Goal: Check status: Check status

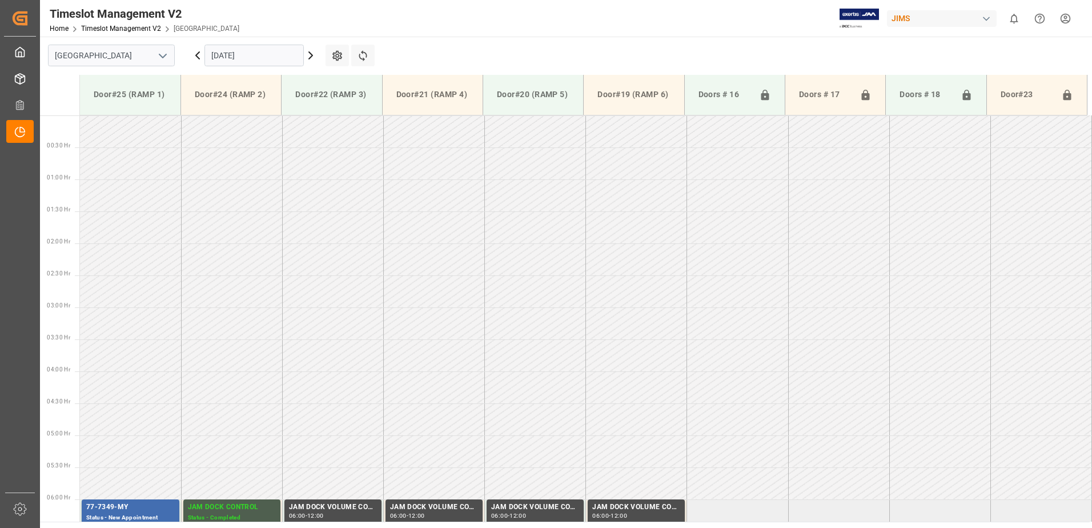
scroll to position [377, 0]
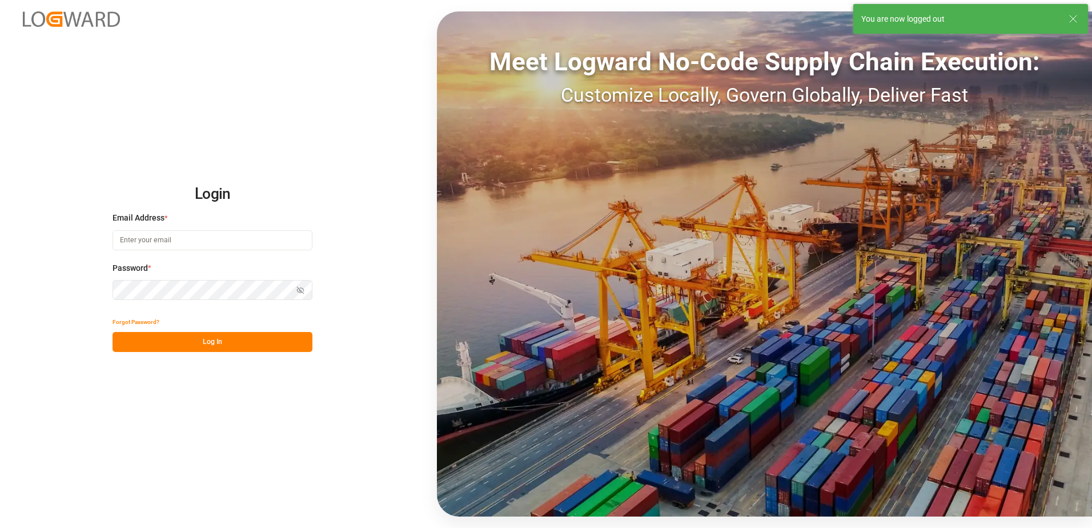
click at [278, 57] on div "Login Email Address * Password * Show password Forgot Password? Log In Meet Log…" at bounding box center [546, 264] width 1092 height 528
click at [178, 241] on input at bounding box center [213, 240] width 200 height 20
type input "[PERSON_NAME][EMAIL_ADDRESS][DOMAIN_NAME]"
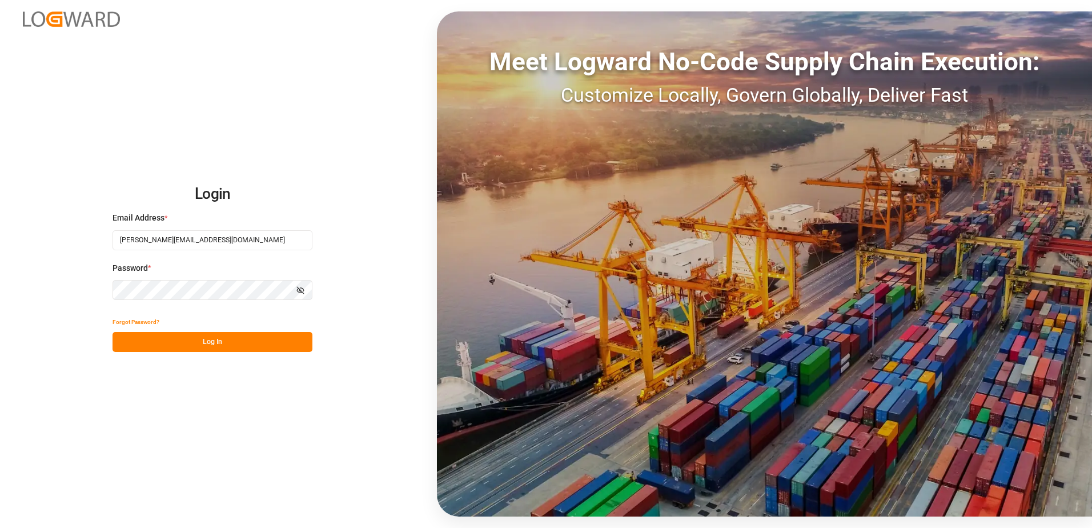
click at [77, 286] on div "Login Email Address * [EMAIL_ADDRESS][DOMAIN_NAME] Password * Show password For…" at bounding box center [546, 264] width 1092 height 528
click at [118, 341] on button "Log In" at bounding box center [213, 342] width 200 height 20
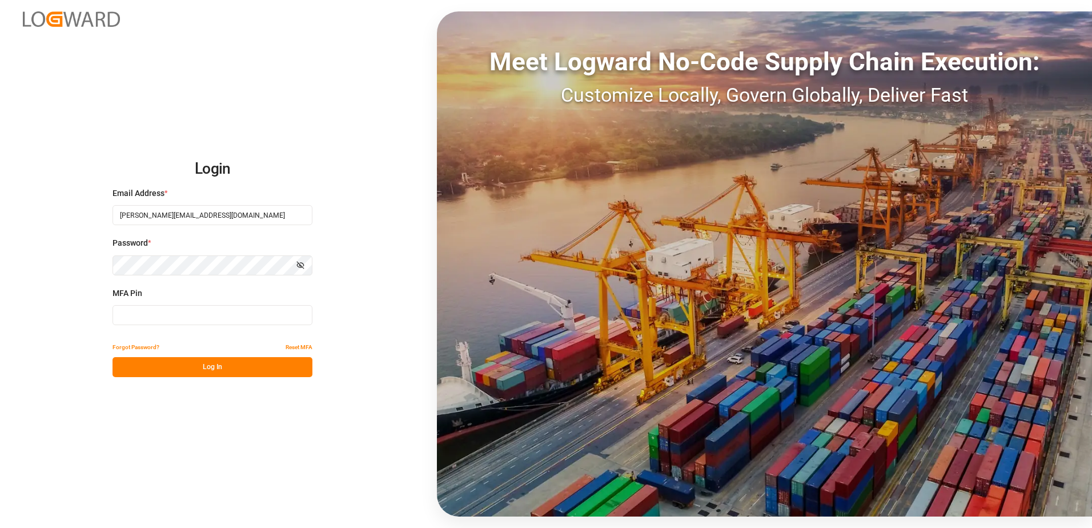
click at [144, 310] on input at bounding box center [213, 315] width 200 height 20
type input "515846"
click at [209, 366] on button "Log In" at bounding box center [213, 367] width 200 height 20
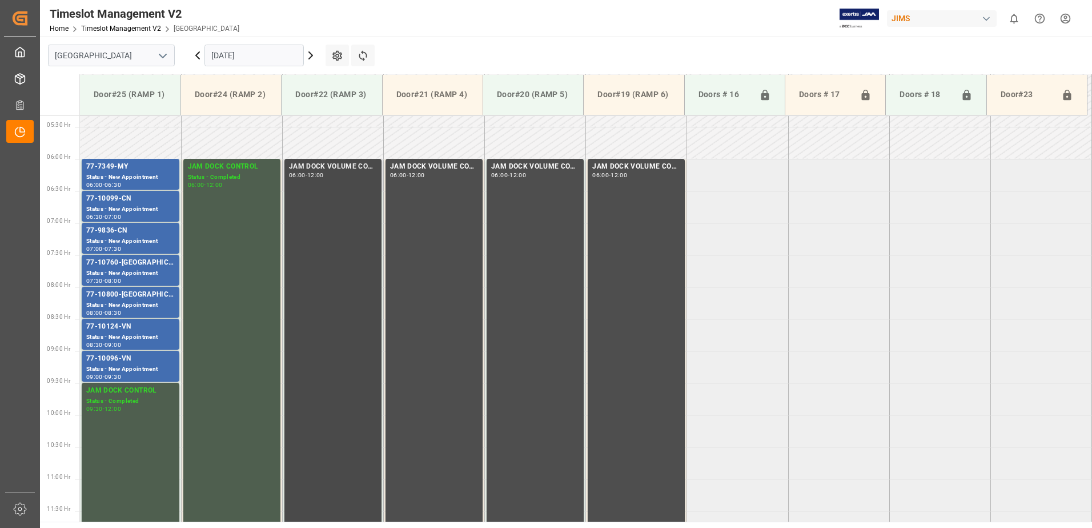
scroll to position [334, 0]
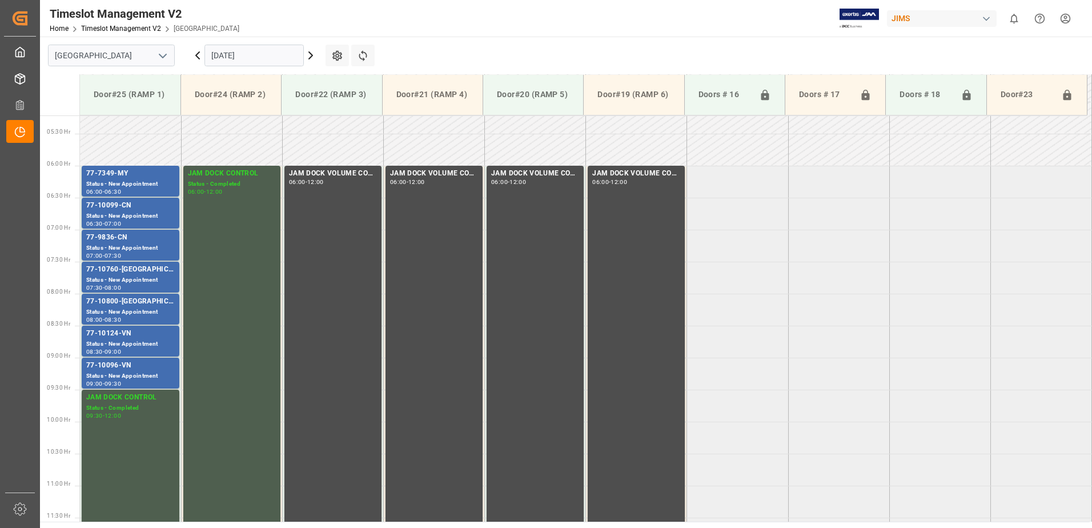
click at [283, 51] on input "[DATE]" at bounding box center [254, 56] width 99 height 22
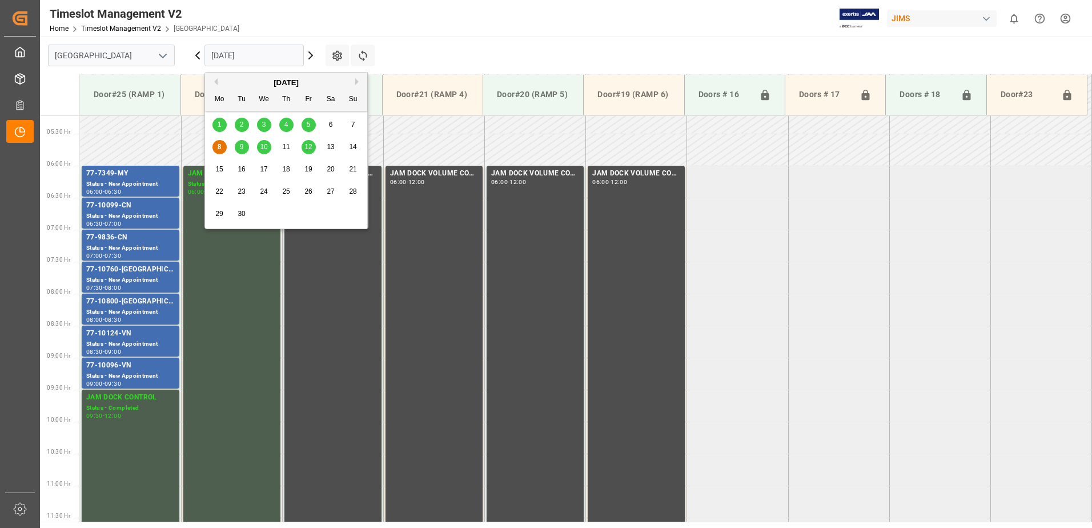
click at [307, 125] on span "5" at bounding box center [309, 125] width 4 height 8
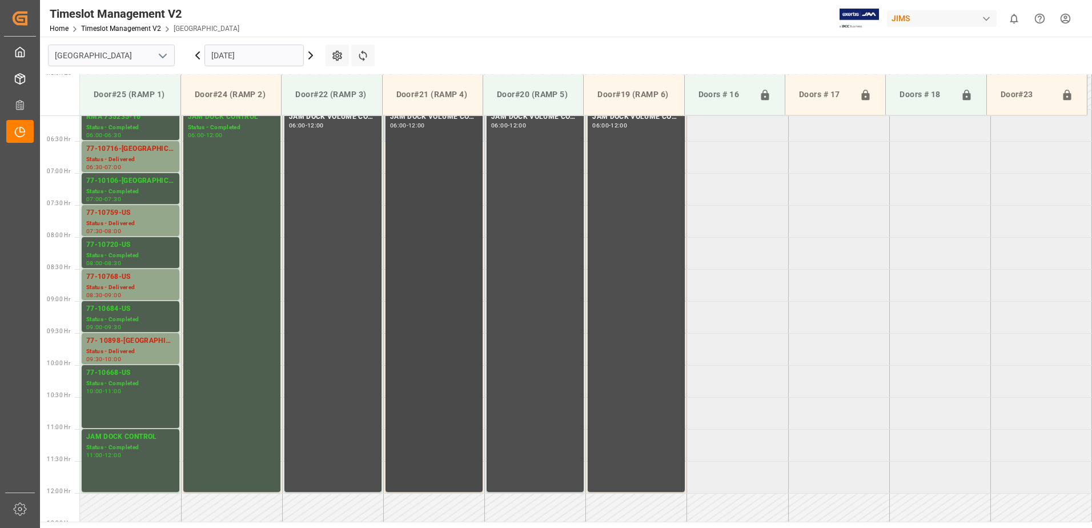
scroll to position [391, 0]
click at [133, 149] on div "77-10716-[GEOGRAPHIC_DATA]" at bounding box center [130, 148] width 89 height 11
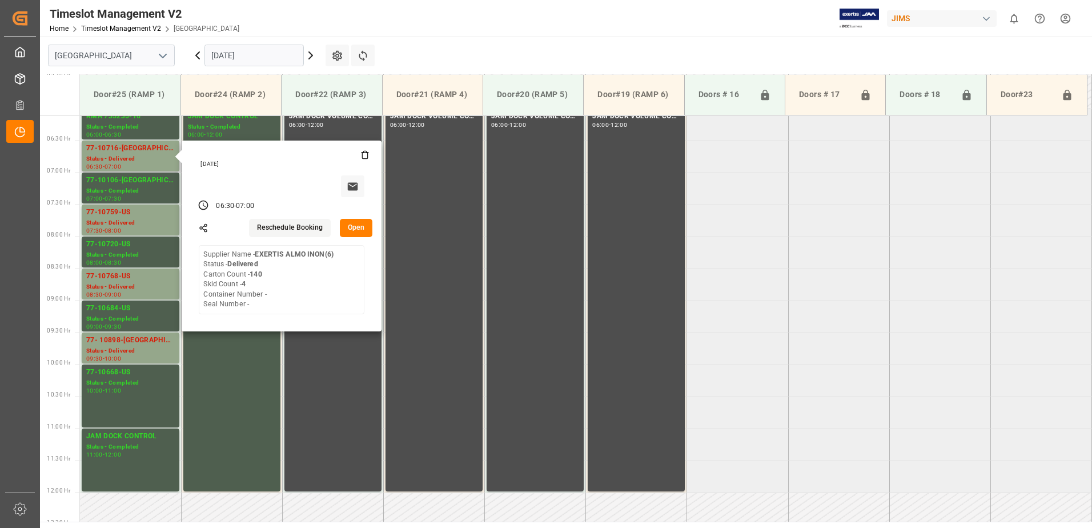
click at [354, 226] on button "Open" at bounding box center [356, 228] width 33 height 18
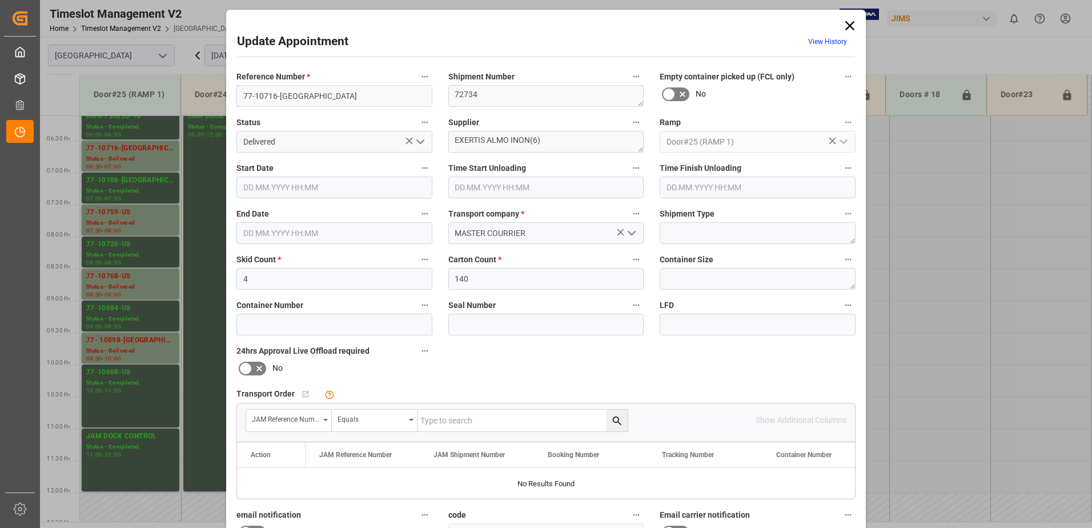
type input "[DATE] 06:30"
type input "[DATE] 07:45"
type input "[DATE] 07:00"
type input "[DATE] 14:51"
click at [419, 141] on icon "open menu" at bounding box center [421, 142] width 14 height 14
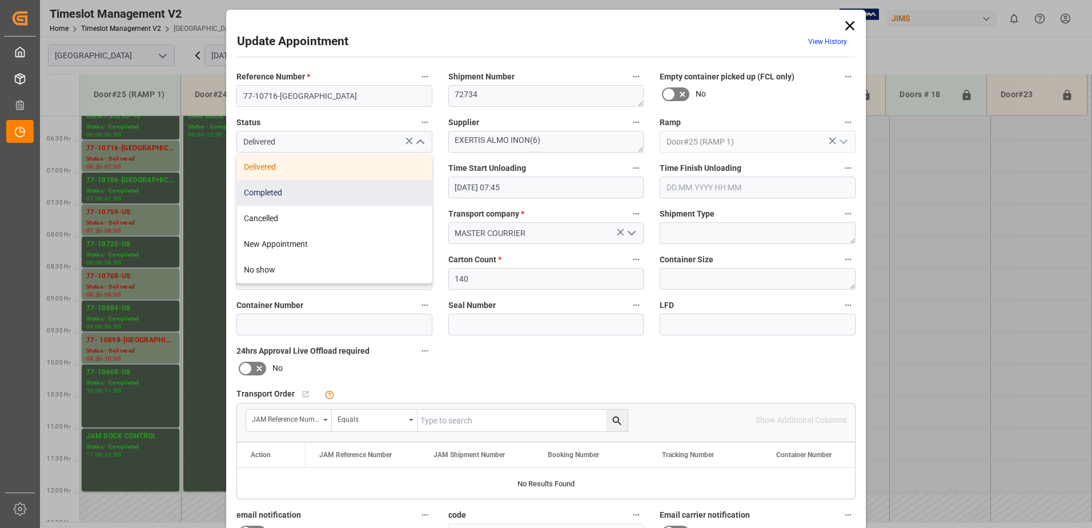
click at [332, 189] on div "Completed" at bounding box center [334, 193] width 195 height 26
type input "Completed"
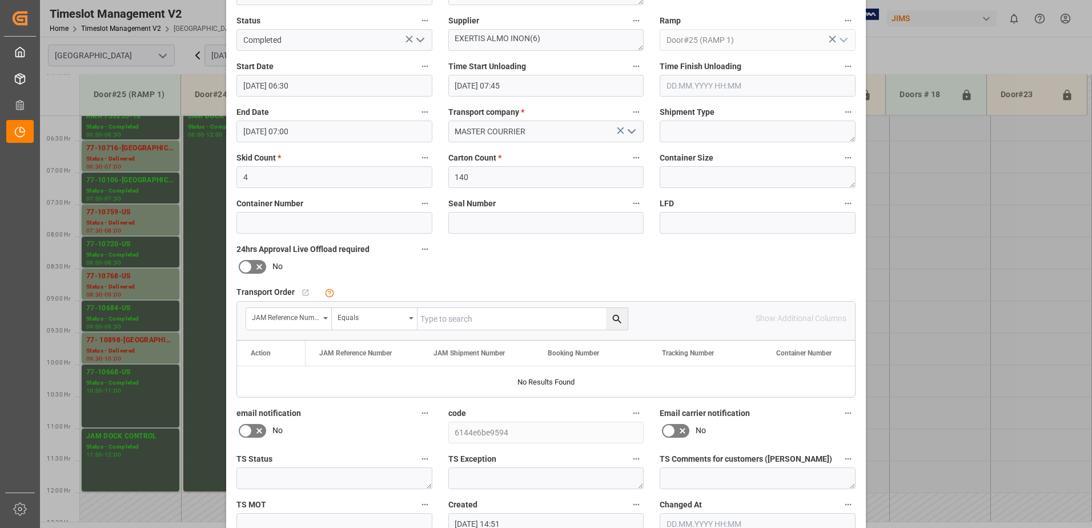
scroll to position [167, 0]
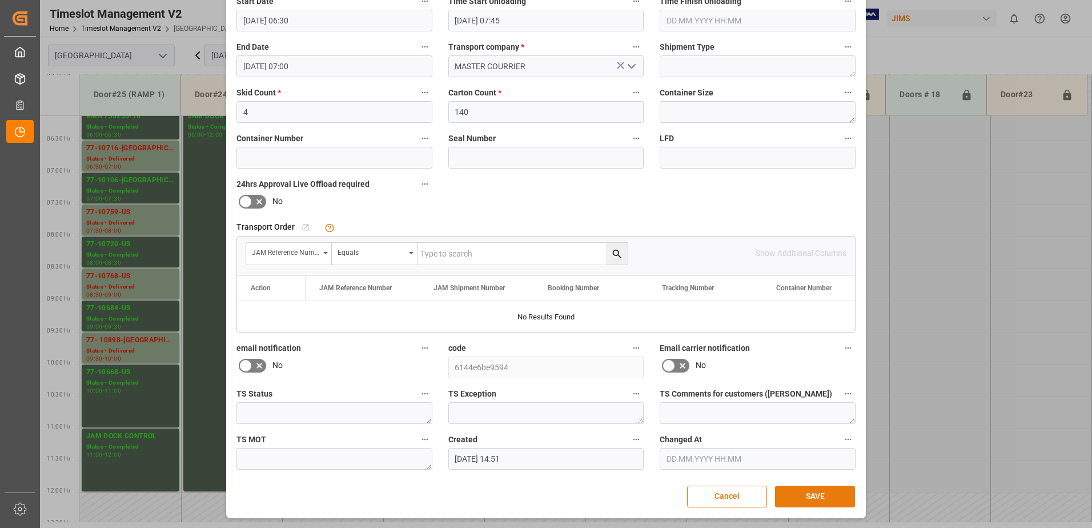
click at [817, 497] on button "SAVE" at bounding box center [815, 497] width 80 height 22
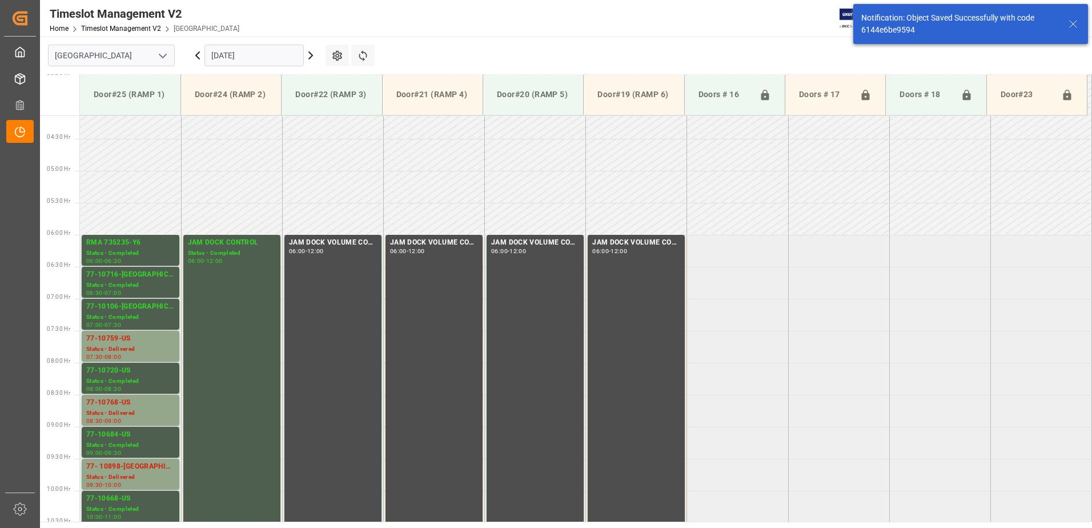
scroll to position [313, 0]
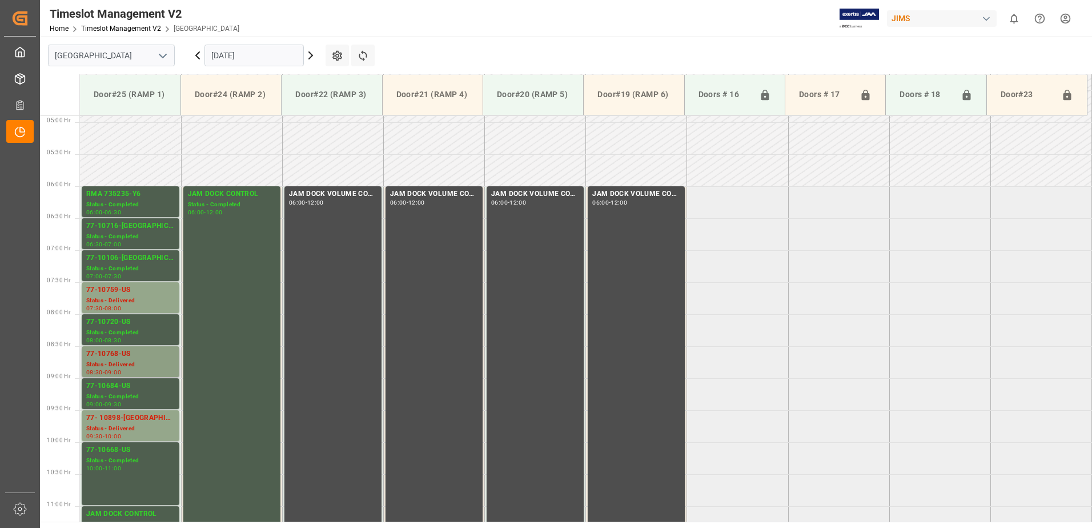
click at [131, 358] on div "77-10768-US" at bounding box center [130, 353] width 89 height 11
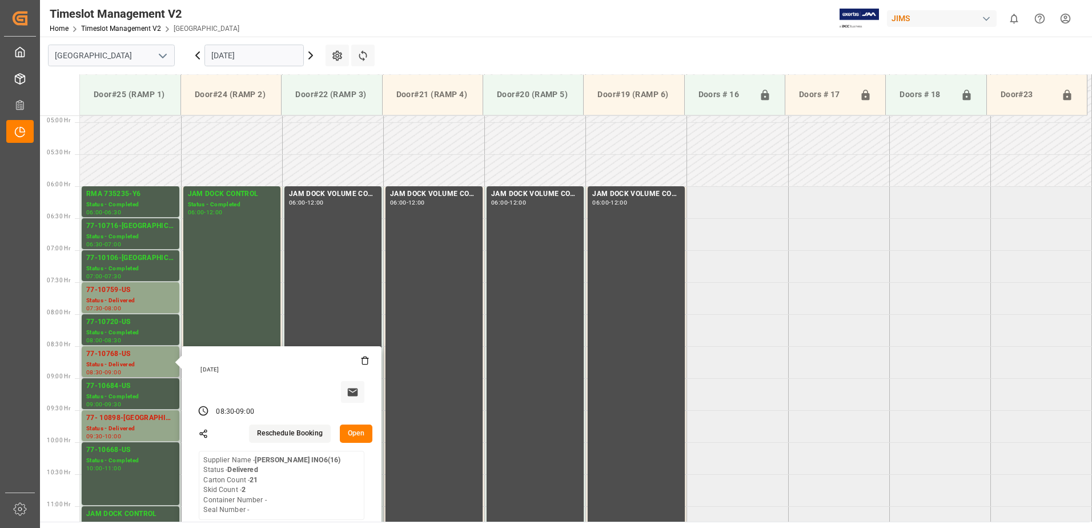
click at [357, 432] on button "Open" at bounding box center [356, 433] width 33 height 18
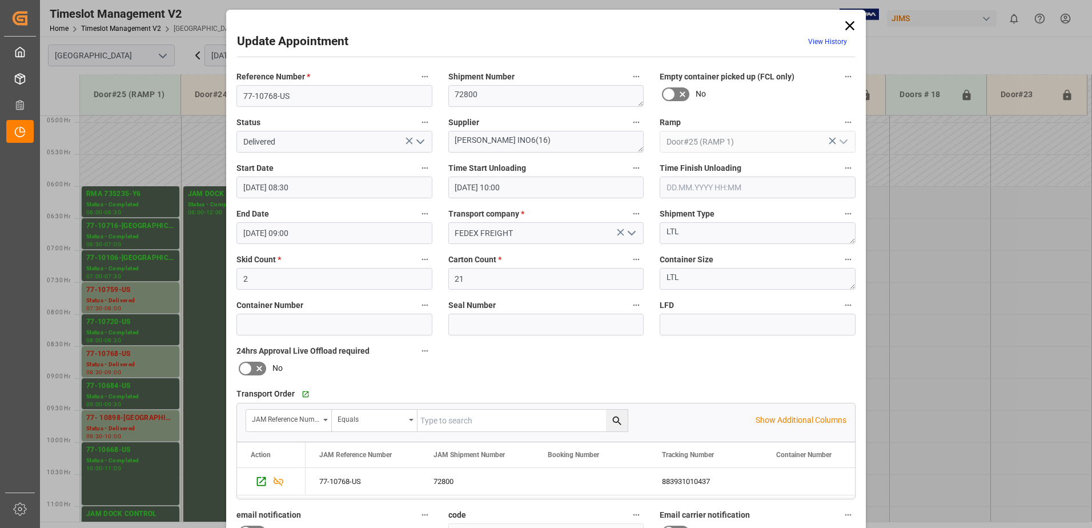
click at [419, 138] on icon "open menu" at bounding box center [421, 142] width 14 height 14
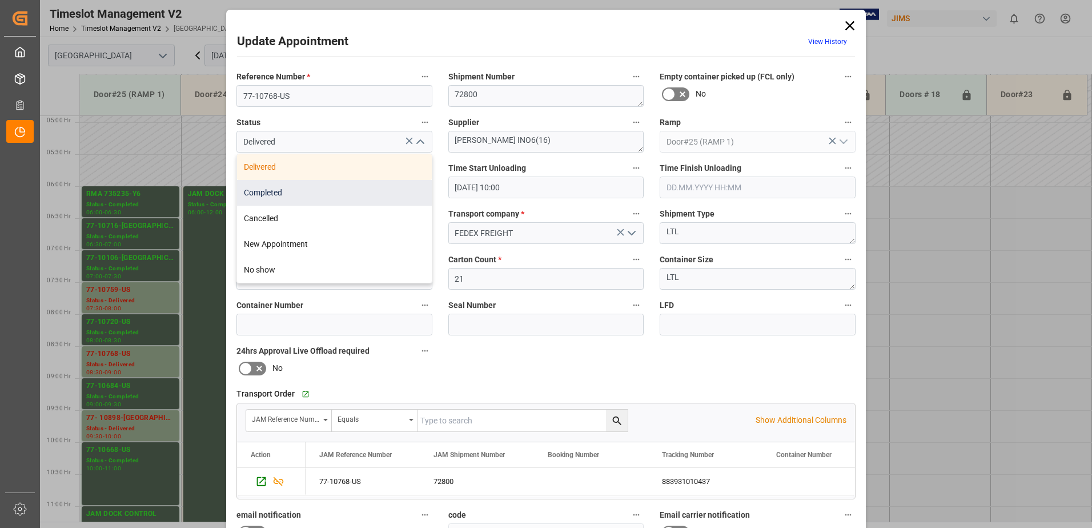
click at [348, 190] on div "Completed" at bounding box center [334, 193] width 195 height 26
type input "Completed"
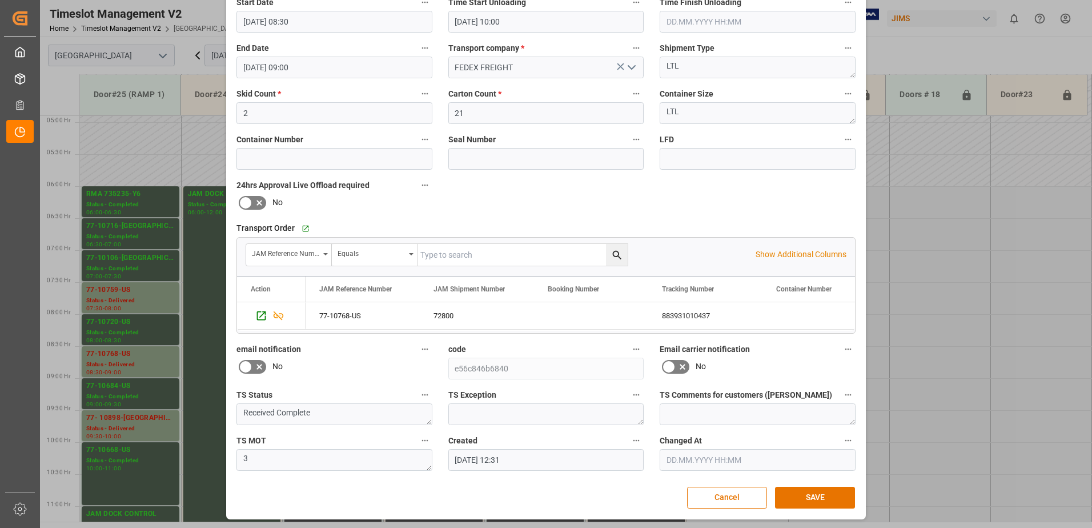
scroll to position [167, 0]
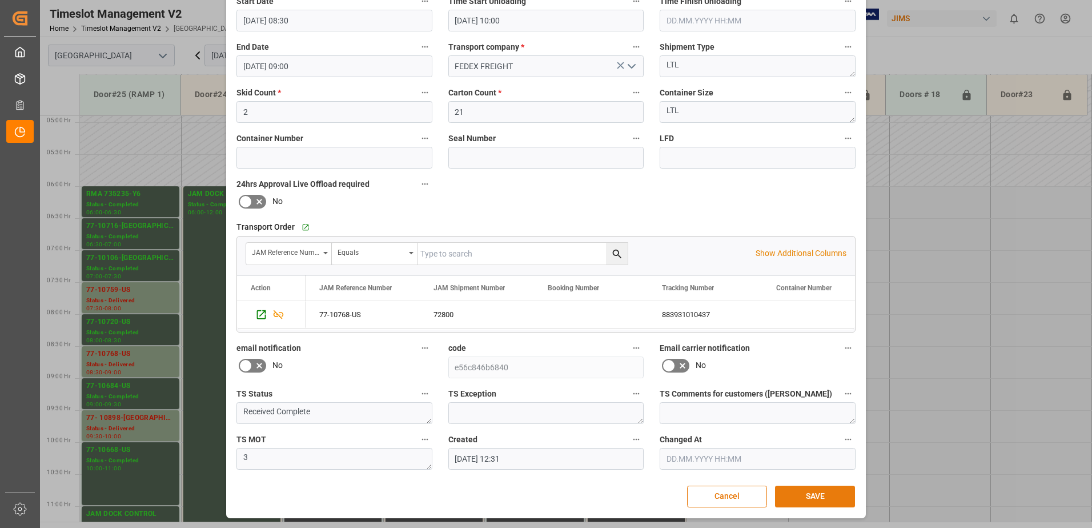
click at [815, 497] on button "SAVE" at bounding box center [815, 497] width 80 height 22
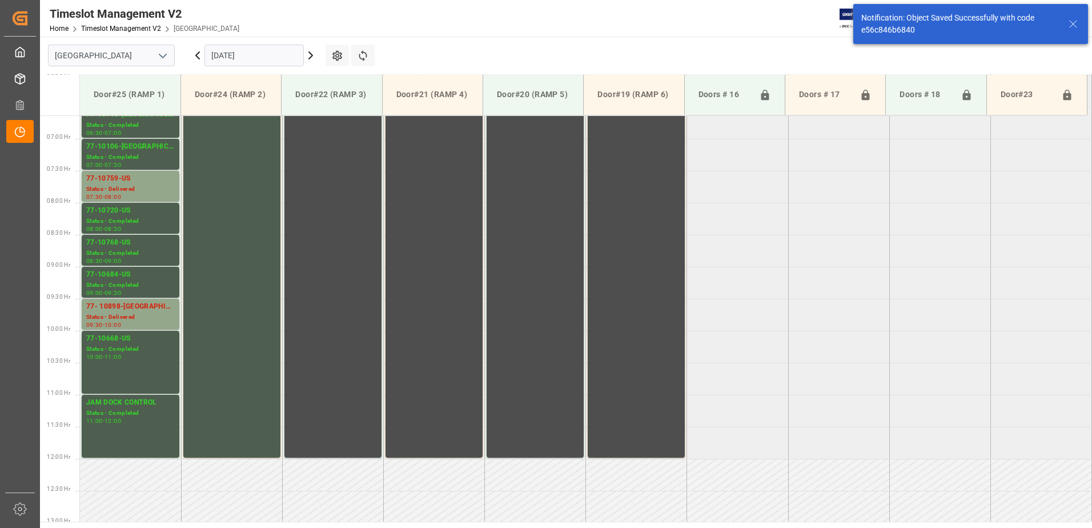
scroll to position [441, 0]
